Goal: Browse casually

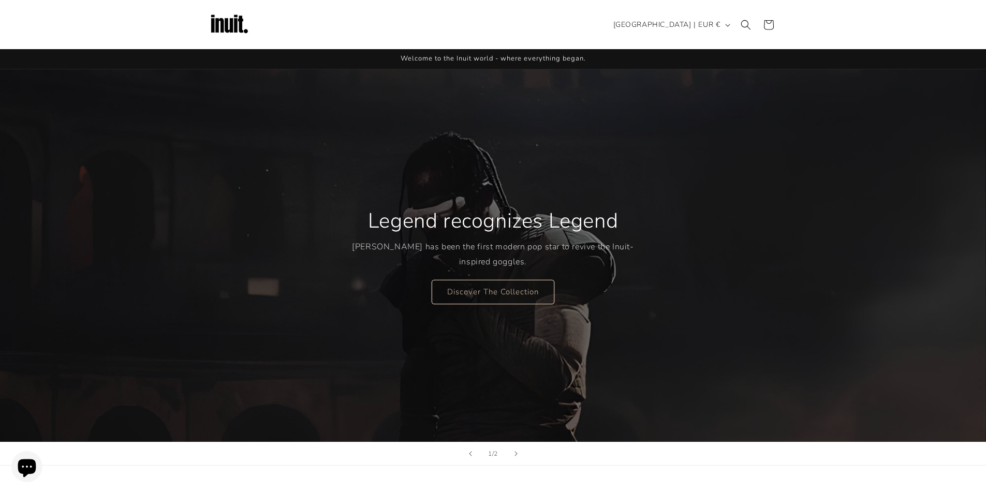
click at [621, 129] on div "Legend recognizes Legend Travis Scott has been the first modern pop star to rev…" at bounding box center [493, 255] width 621 height 373
click at [703, 29] on span "[GEOGRAPHIC_DATA] | EUR €" at bounding box center [666, 24] width 107 height 11
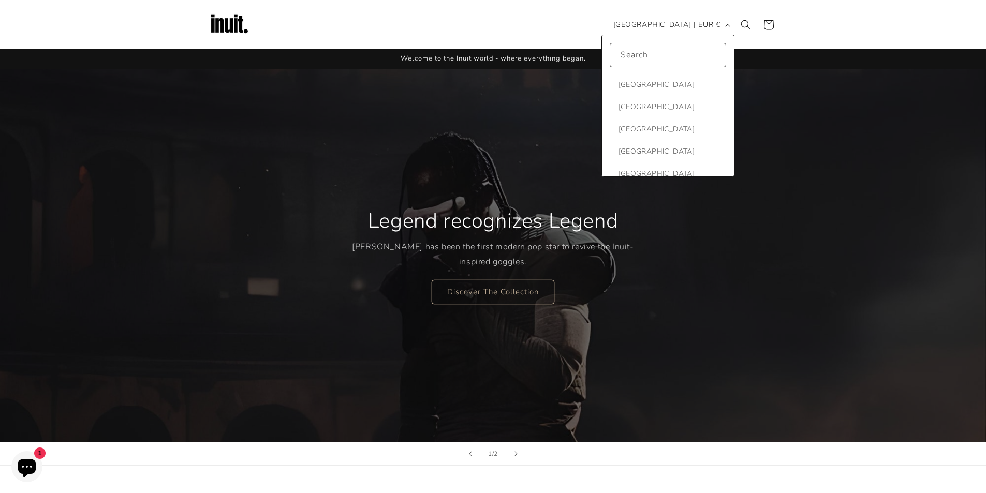
click at [784, 36] on header "Search Country/region South Korea | EUR € Search Afghanistan EUR €" at bounding box center [493, 24] width 621 height 49
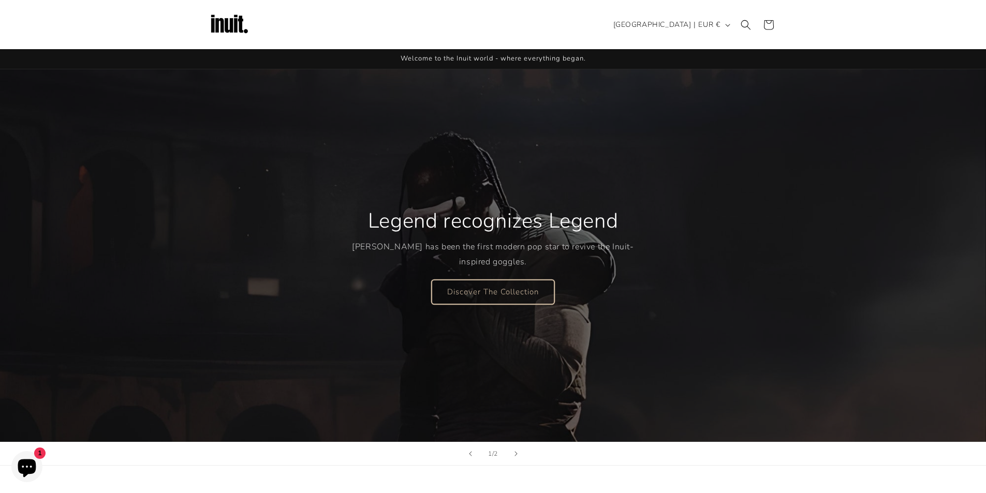
click at [512, 292] on link "Discover The Collection" at bounding box center [493, 291] width 123 height 24
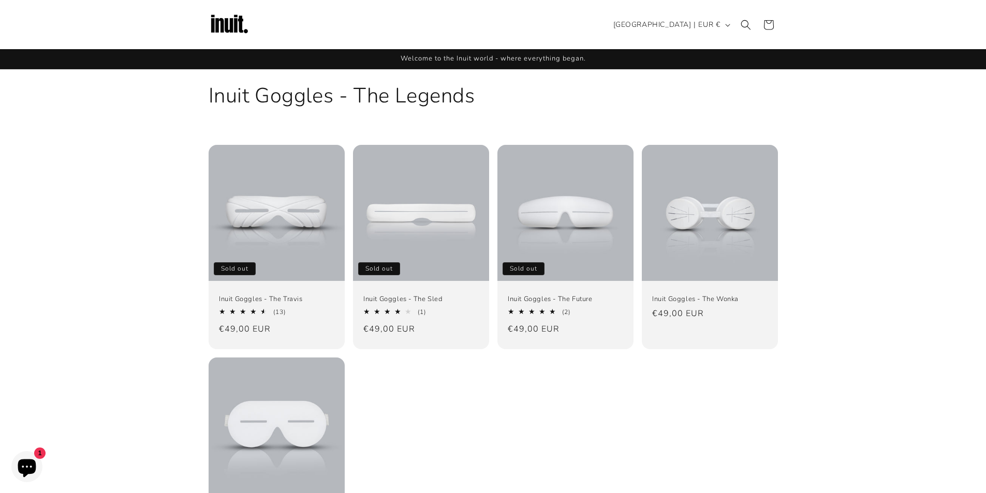
click at [239, 24] on img at bounding box center [229, 24] width 41 height 41
